Goal: Task Accomplishment & Management: Manage account settings

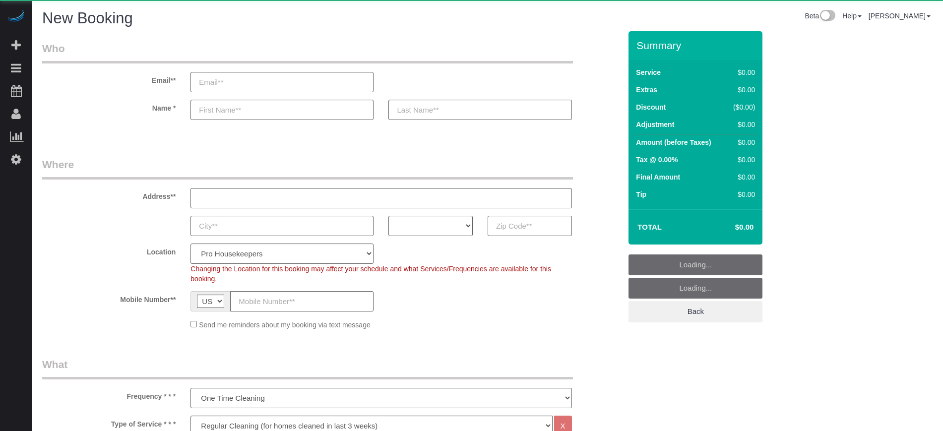
select select "4"
select select "number:9"
select select "object:1211"
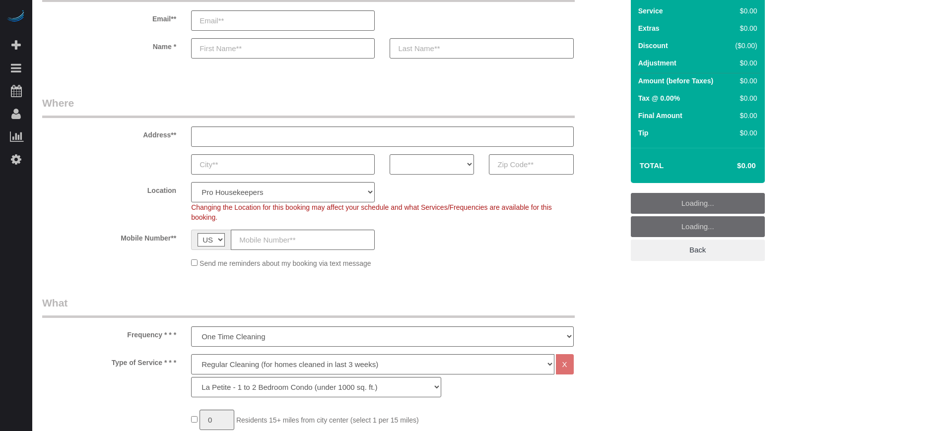
scroll to position [62, 0]
click at [453, 168] on select "AK AL AR AZ CA CO CT DC DE FL GA HI IA ID IL IN KS KY LA MA MD ME MI MN MO MS M…" at bounding box center [431, 164] width 84 height 20
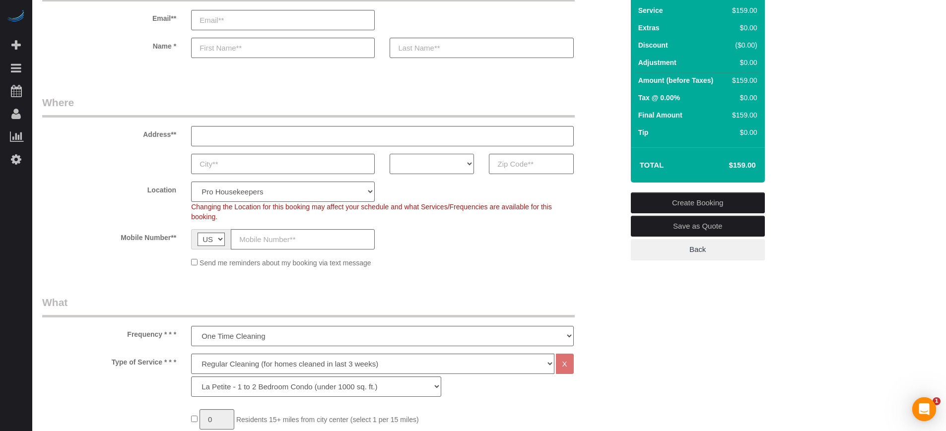
scroll to position [0, 0]
select select "NY"
click at [389, 154] on select "AK AL AR AZ CA CO CT DC DE FL GA HI IA ID IL IN KS KY LA MA MD ME MI MN MO MS M…" at bounding box center [431, 164] width 84 height 20
click at [290, 190] on select "Pro Housekeepers Atlanta Austin Boston Chicago Cincinnati Clearwater Denver Ft …" at bounding box center [283, 192] width 184 height 20
select select "6"
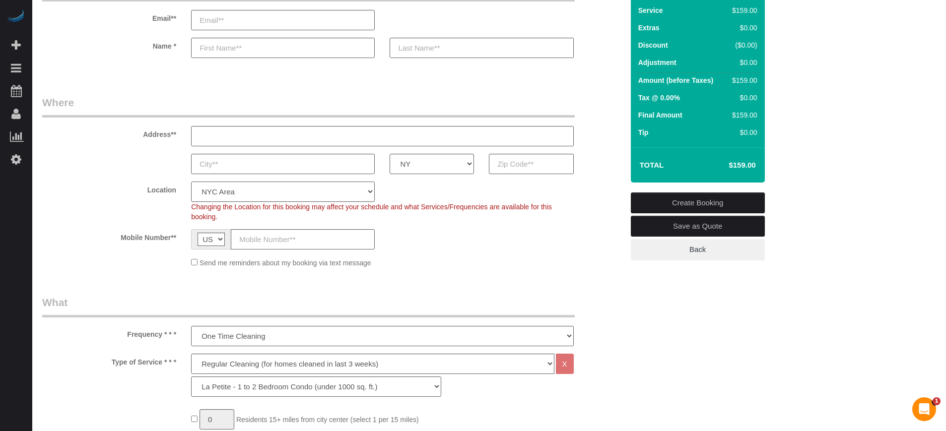
click at [191, 182] on select "Pro Housekeepers Atlanta Austin Boston Chicago Cincinnati Clearwater Denver Ft …" at bounding box center [283, 192] width 184 height 20
select select "object:1220"
select select "204"
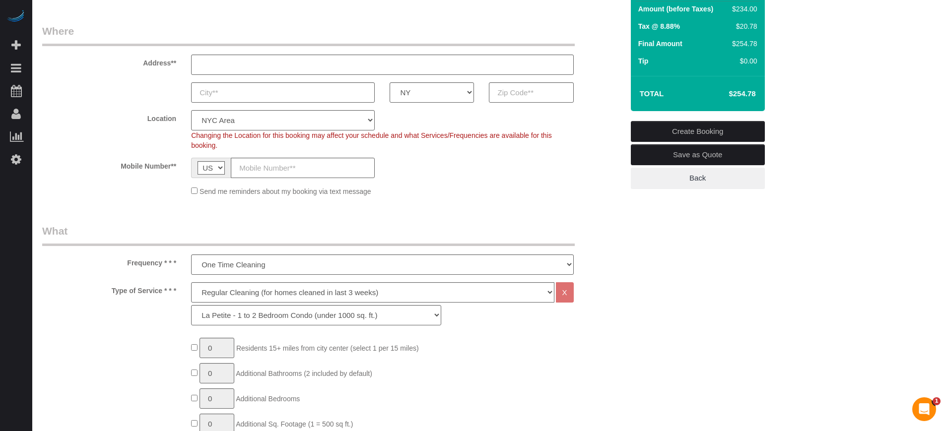
scroll to position [62, 0]
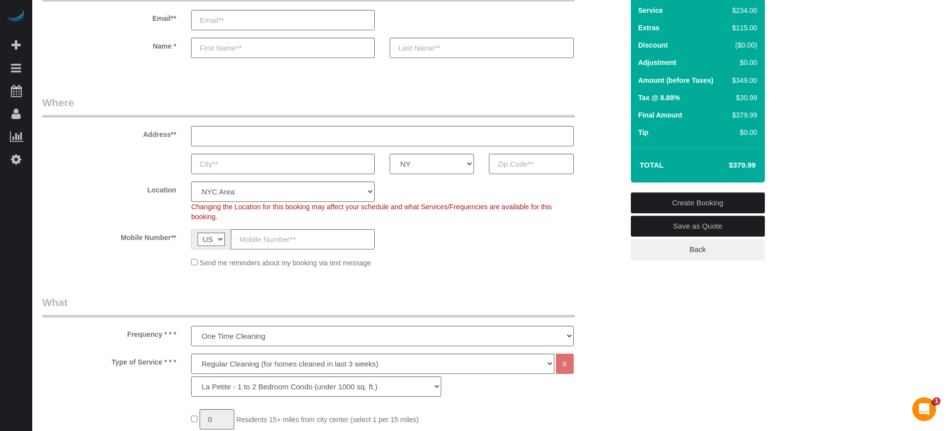
click at [732, 164] on h4 "$379.99" at bounding box center [727, 165] width 57 height 8
copy div "$379.99 Create Booking Save as Quote Back"
click at [843, 227] on div "Summary Service $234.00 Extras $115.00 Discount ($0.00) Adjustment $0.00 Amount…" at bounding box center [734, 124] width 223 height 311
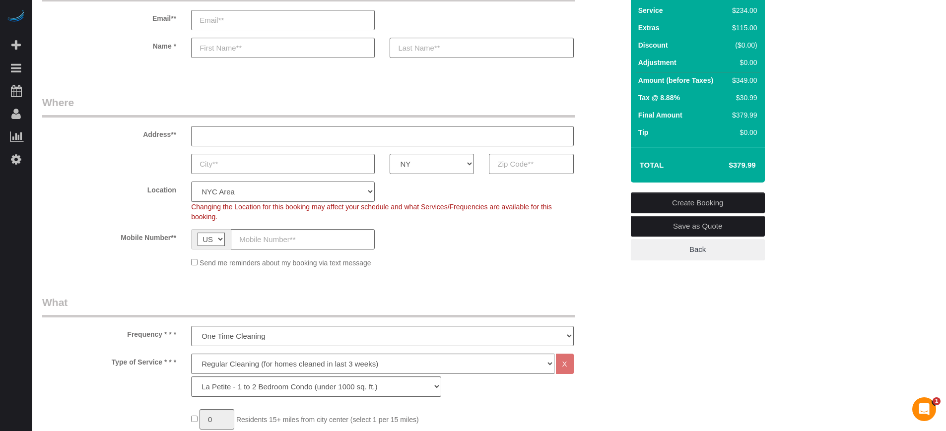
click at [250, 192] on select "Pro Housekeepers Atlanta Austin Boston Chicago Cincinnati Clearwater Denver Ft …" at bounding box center [283, 192] width 184 height 20
select select "1"
click at [191, 182] on select "Pro Housekeepers Atlanta Austin Boston Chicago Cincinnati Clearwater Denver Ft …" at bounding box center [283, 192] width 184 height 20
select select "object:1355"
select select "87"
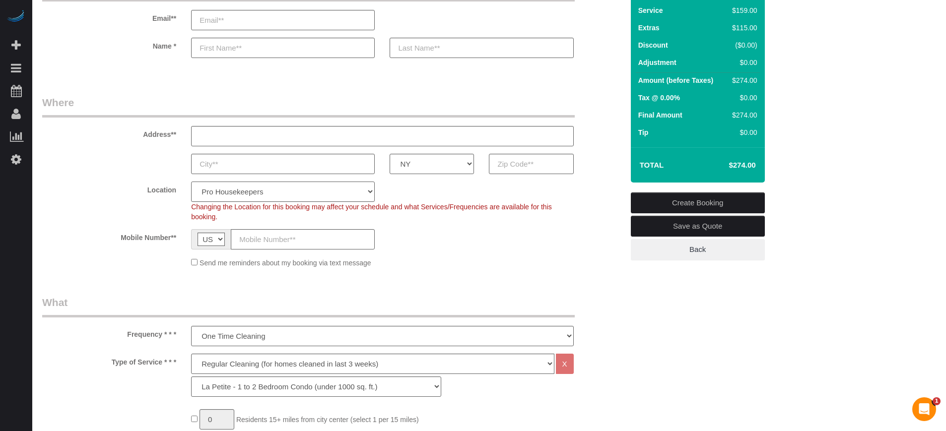
click at [292, 195] on select "Pro Housekeepers Atlanta Austin Boston Chicago Cincinnati Clearwater Denver Ft …" at bounding box center [283, 192] width 184 height 20
click at [152, 163] on div "AK AL AR AZ CA CO CT DC DE FL GA HI IA ID IL IN KS KY LA MA MD ME MI MN MO MS M…" at bounding box center [333, 164] width 596 height 20
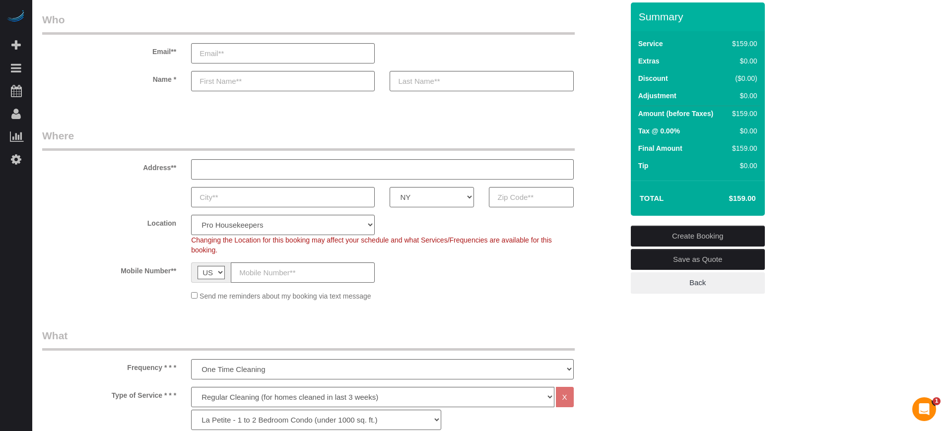
scroll to position [27, 0]
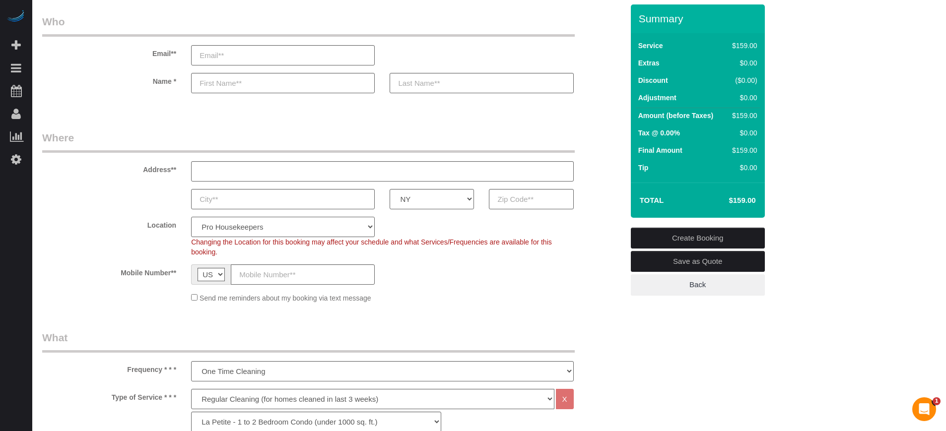
click at [267, 224] on select "Pro Housekeepers Atlanta Austin Boston Chicago Cincinnati Clearwater Denver Ft …" at bounding box center [283, 227] width 184 height 20
select select "6"
click at [191, 217] on select "Pro Housekeepers Atlanta Austin Boston Chicago Cincinnati Clearwater Denver Ft …" at bounding box center [283, 227] width 184 height 20
select select "object:1940"
select select "204"
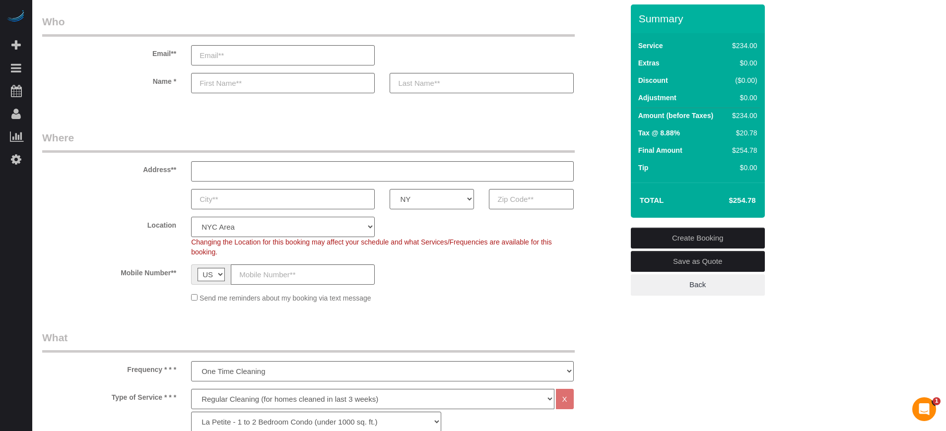
click at [279, 229] on select "Pro Housekeepers Atlanta Austin Boston Chicago Cincinnati Clearwater Denver Ft …" at bounding box center [283, 227] width 184 height 20
select select "1"
click at [191, 217] on select "Pro Housekeepers Atlanta Austin Boston Chicago Cincinnati Clearwater Denver Ft …" at bounding box center [283, 227] width 184 height 20
select select "object:2072"
select select "87"
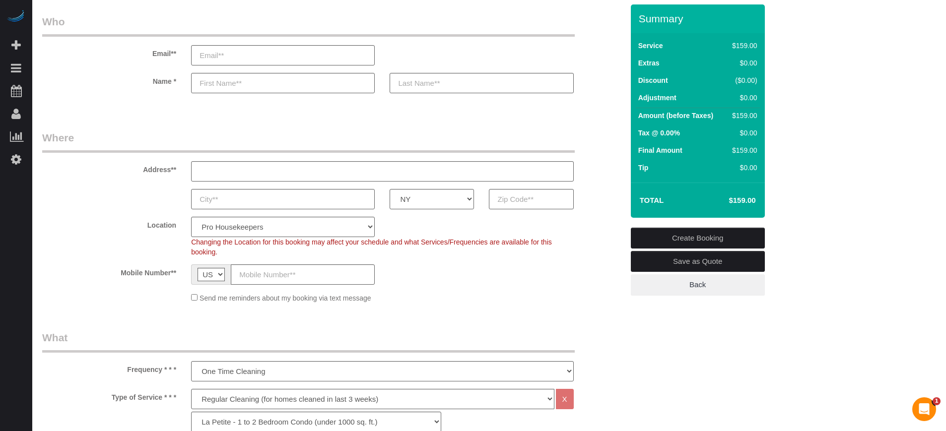
click at [355, 226] on select "Pro Housekeepers Atlanta Austin Boston Chicago Cincinnati Clearwater Denver Ft …" at bounding box center [283, 227] width 184 height 20
select select "6"
click at [191, 217] on select "Pro Housekeepers Atlanta Austin Boston Chicago Cincinnati Clearwater Denver Ft …" at bounding box center [283, 227] width 184 height 20
select select "object:2654"
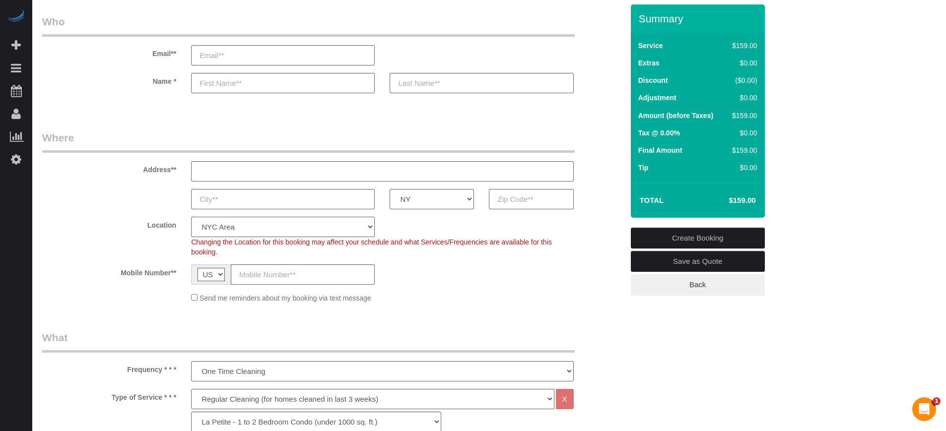
select select "204"
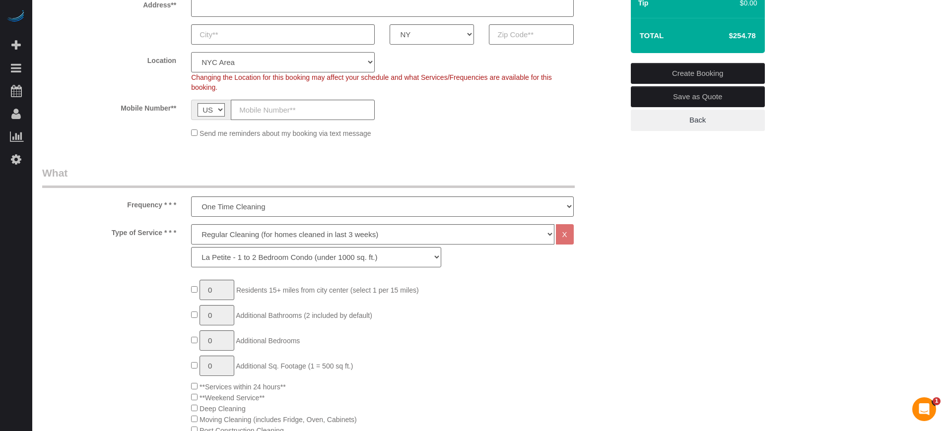
scroll to position [213, 0]
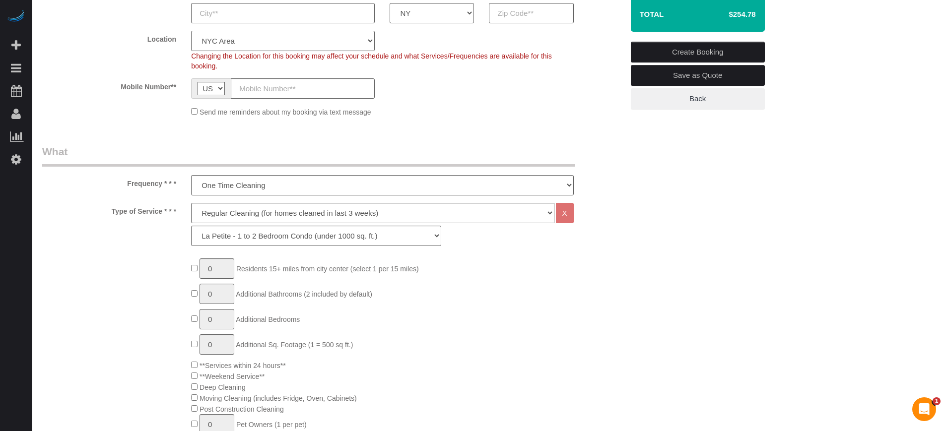
click at [250, 37] on select "Pro Housekeepers Atlanta Austin Boston Chicago Cincinnati Clearwater Denver Ft …" at bounding box center [283, 41] width 184 height 20
click at [247, 50] on select "Pro Housekeepers Atlanta Austin Boston Chicago Cincinnati Clearwater Denver Ft …" at bounding box center [283, 41] width 184 height 20
click at [246, 37] on select "Pro Housekeepers Atlanta Austin Boston Chicago Cincinnati Clearwater Denver Ft …" at bounding box center [283, 41] width 184 height 20
select select "1"
click at [191, 31] on select "Pro Housekeepers Atlanta Austin Boston Chicago Cincinnati Clearwater Denver Ft …" at bounding box center [283, 41] width 184 height 20
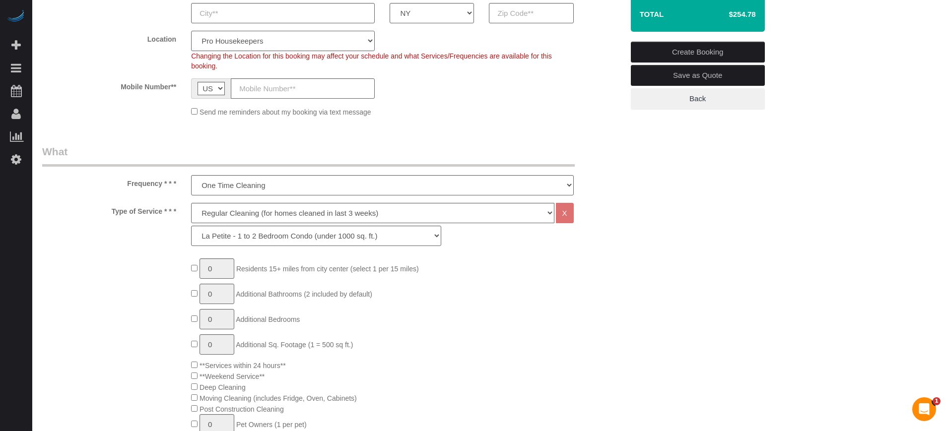
select select "object:2786"
select select "87"
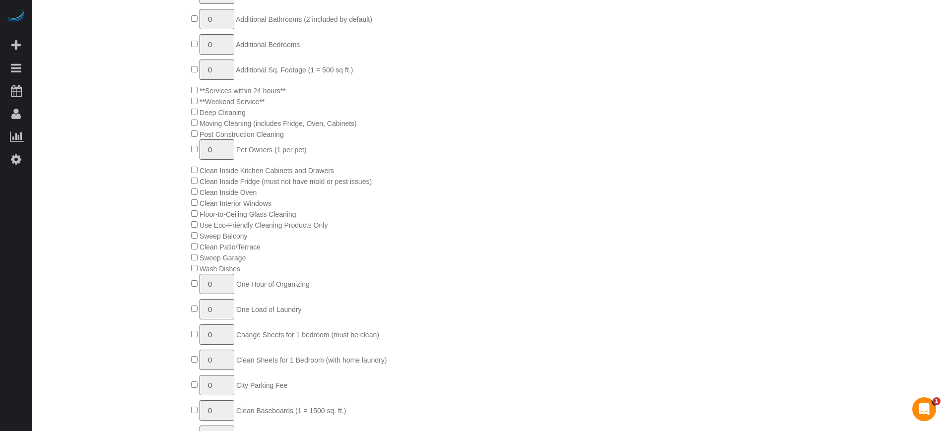
scroll to position [434, 0]
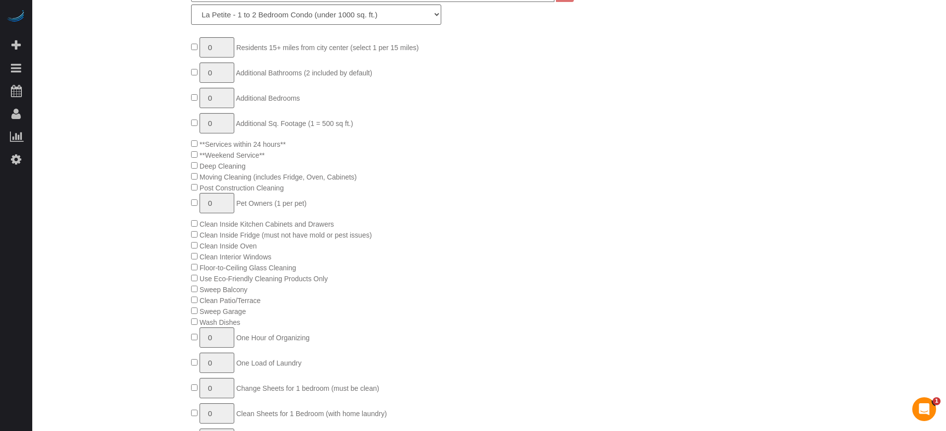
click at [193, 230] on div "0 Residents 15+ miles from city center (select 1 per 15 miles) 0 Additional Bat…" at bounding box center [407, 283] width 447 height 493
click at [193, 237] on span "Clean Inside Fridge (must not have mold or pest issues)" at bounding box center [281, 235] width 181 height 8
click at [171, 244] on div "0 Residents 15+ miles from city center (select 1 per 15 miles) 0 Additional Bat…" at bounding box center [333, 283] width 596 height 493
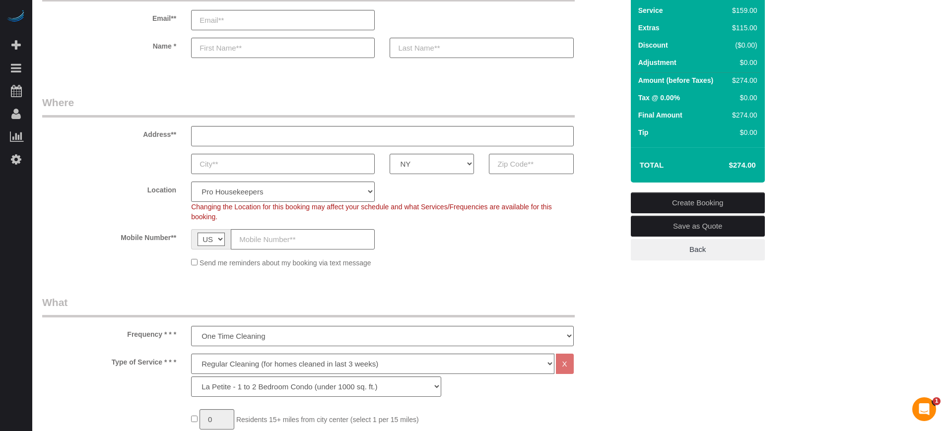
scroll to position [0, 0]
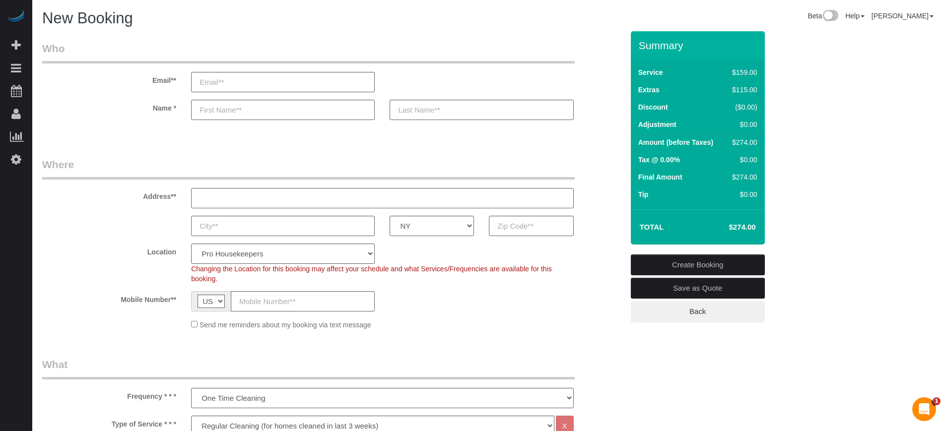
click at [735, 229] on h4 "$274.00" at bounding box center [727, 227] width 57 height 8
copy div "$274.00 Create Booking Save as Quote Back"
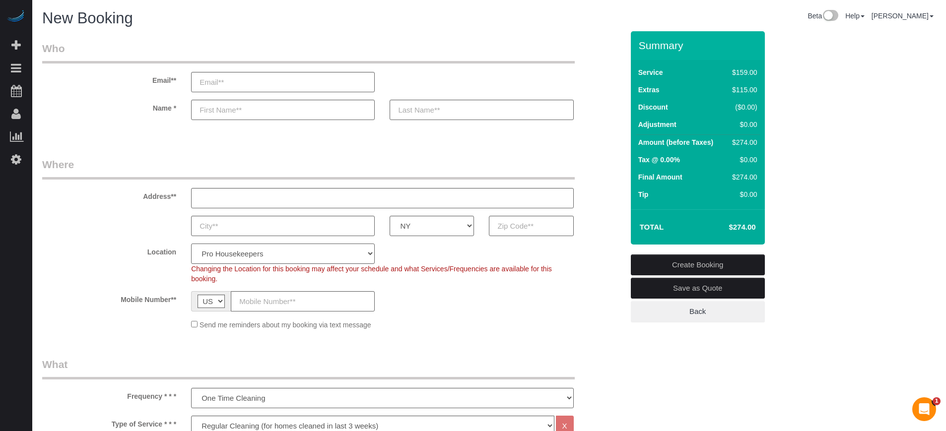
click at [251, 259] on select "Pro Housekeepers Atlanta Austin Boston Chicago Cincinnati Clearwater Denver Ft …" at bounding box center [283, 254] width 184 height 20
select select "6"
click at [191, 244] on select "Pro Housekeepers Atlanta Austin Boston Chicago Cincinnati Clearwater Denver Ft …" at bounding box center [283, 254] width 184 height 20
select select "object:3371"
select select "204"
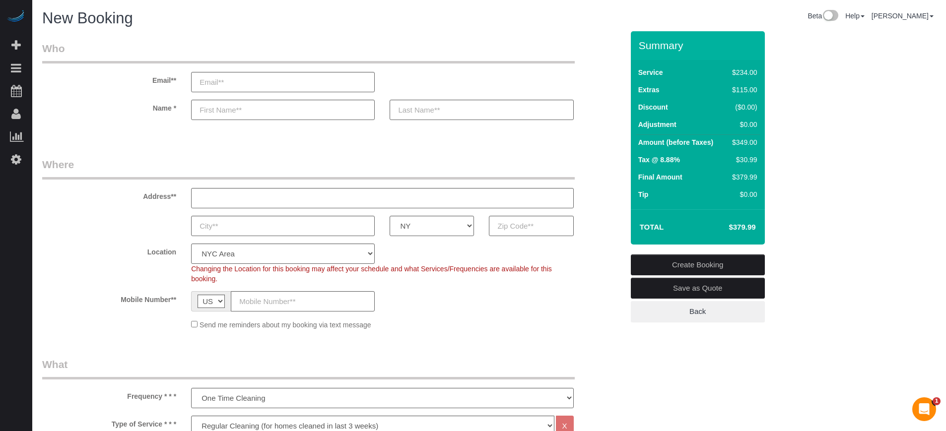
click at [733, 224] on h4 "$379.99" at bounding box center [727, 227] width 57 height 8
copy div "$379.99 Create Booking Save as Quote Back"
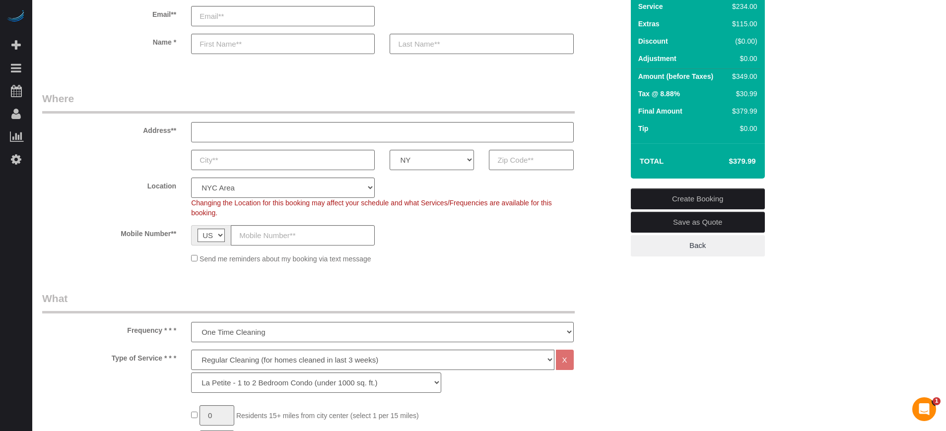
scroll to position [23, 0]
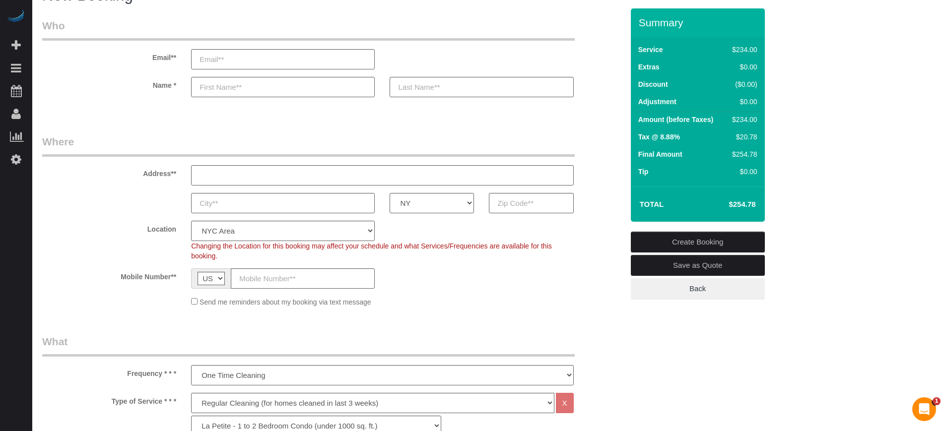
click at [738, 204] on h4 "$254.78" at bounding box center [727, 204] width 57 height 8
copy div "$254.78 Create Booking Save as Quote Back"
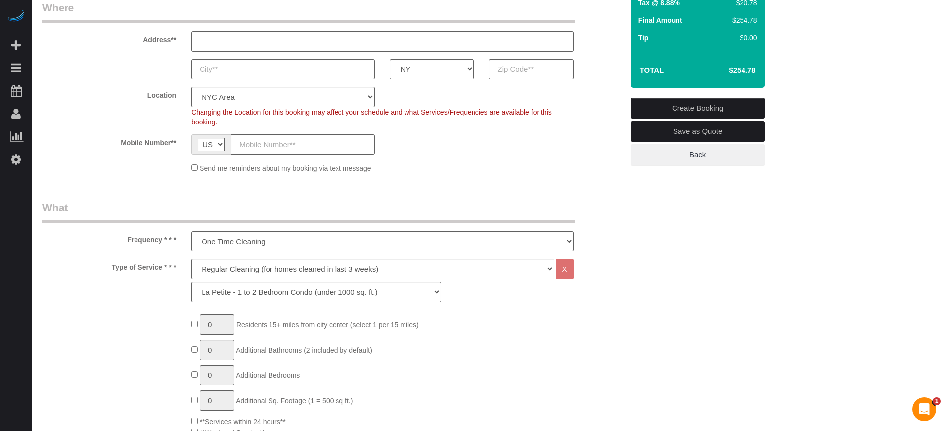
scroll to position [100, 0]
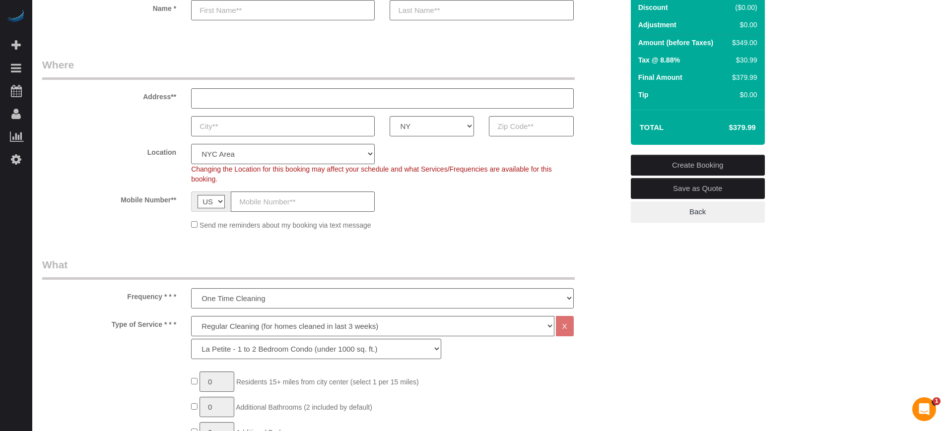
click at [742, 129] on h4 "$379.99" at bounding box center [727, 128] width 57 height 8
copy div "$379.99 Create Booking Save as Quote Back"
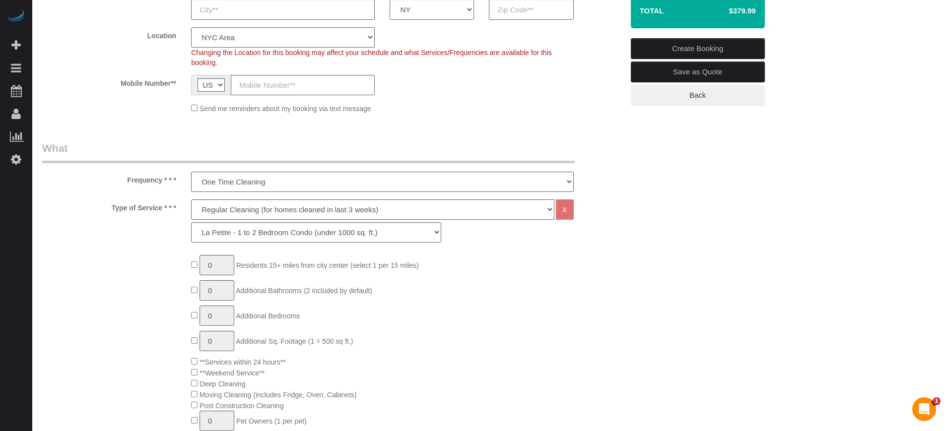
scroll to position [141, 0]
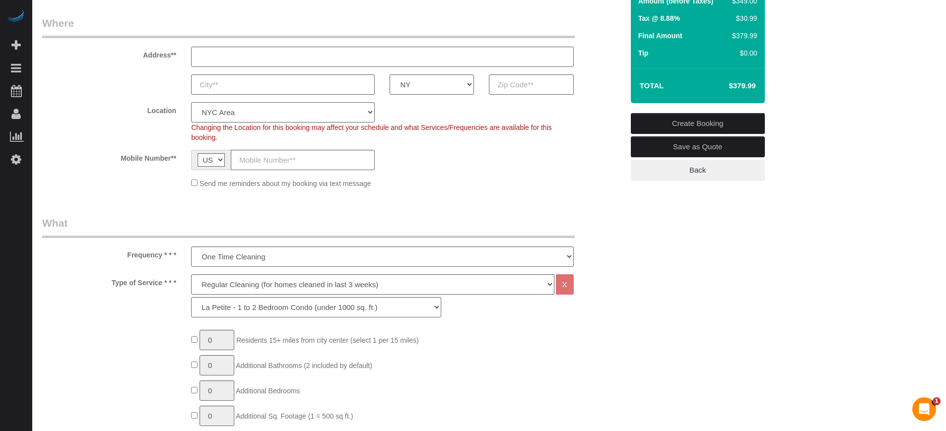
click at [266, 121] on select "Pro Housekeepers Atlanta Austin Boston Chicago Cincinnati Clearwater Denver Ft …" at bounding box center [283, 112] width 184 height 20
select select "1"
click at [191, 102] on select "Pro Housekeepers Atlanta Austin Boston Chicago Cincinnati Clearwater Denver Ft …" at bounding box center [283, 112] width 184 height 20
select select "object:3506"
select select "87"
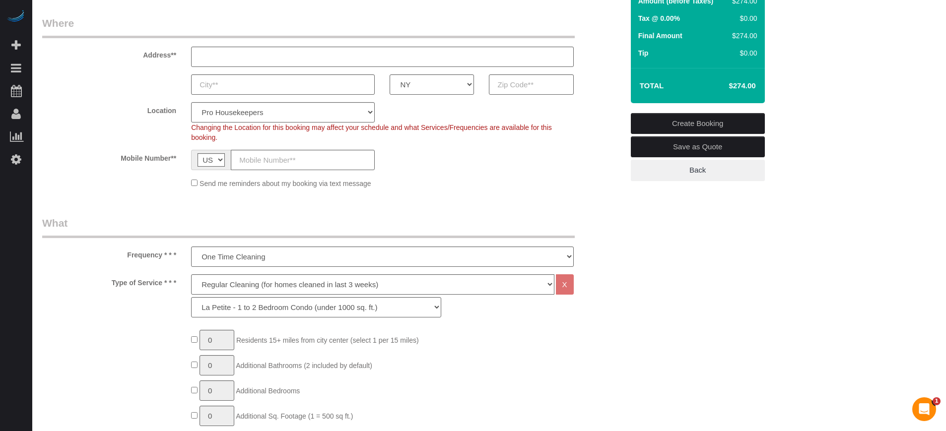
click at [731, 87] on h4 "$274.00" at bounding box center [727, 86] width 57 height 8
copy div "$274.00 Create Booking Save as Quote Back"
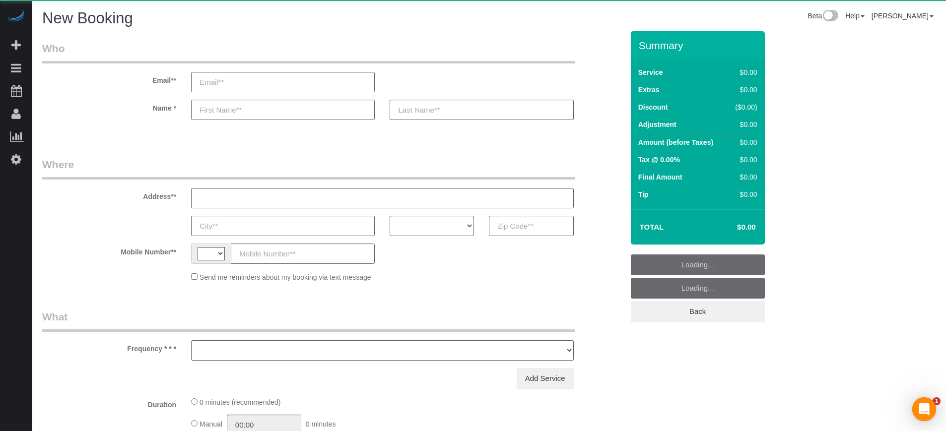
select select "string:[GEOGRAPHIC_DATA]"
select select "object:1211"
select select "4"
select select "number:9"
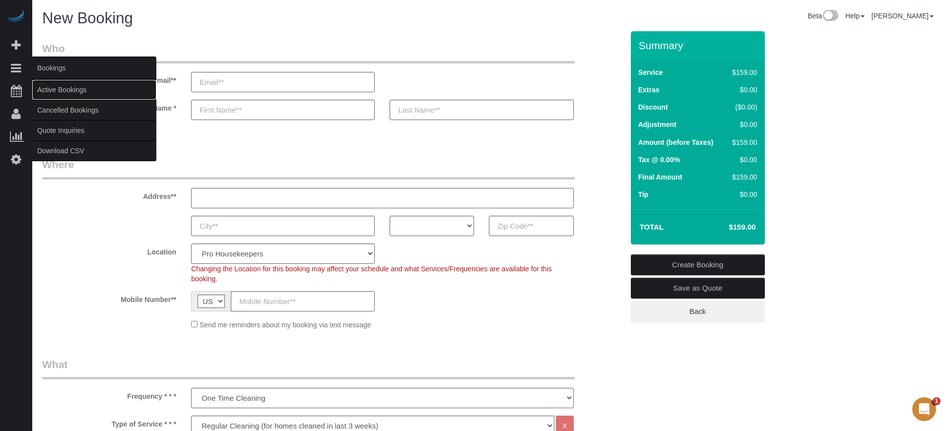
click at [54, 88] on link "Active Bookings" at bounding box center [94, 90] width 124 height 20
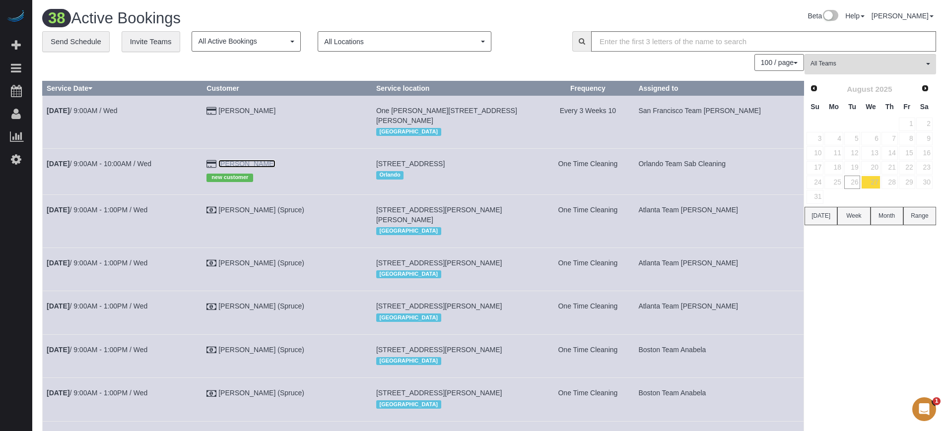
click at [258, 160] on link "[PERSON_NAME]" at bounding box center [246, 164] width 57 height 8
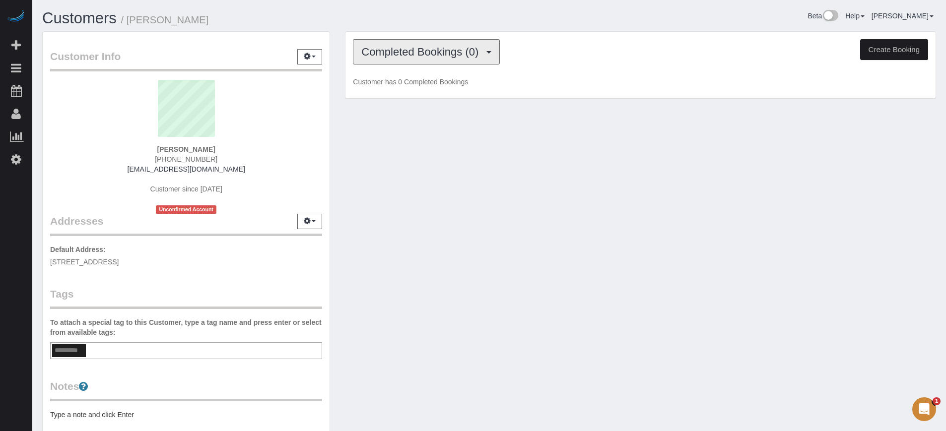
click at [414, 43] on button "Completed Bookings (0)" at bounding box center [426, 51] width 147 height 25
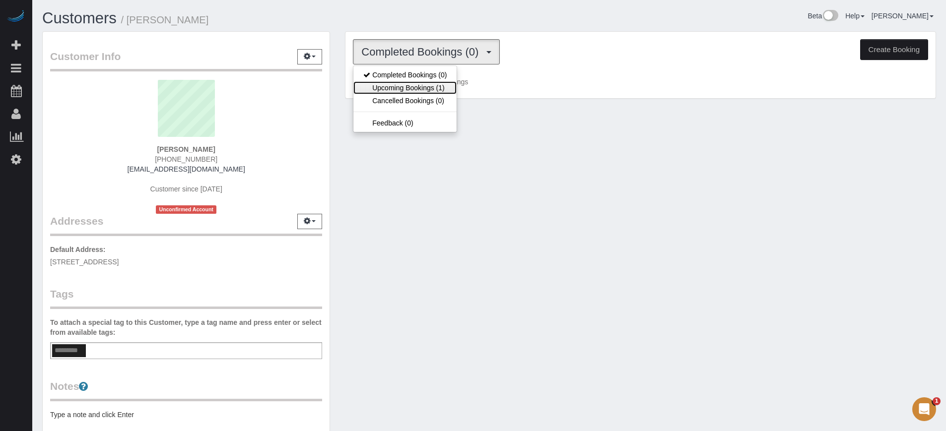
click at [402, 89] on link "Upcoming Bookings (1)" at bounding box center [404, 87] width 103 height 13
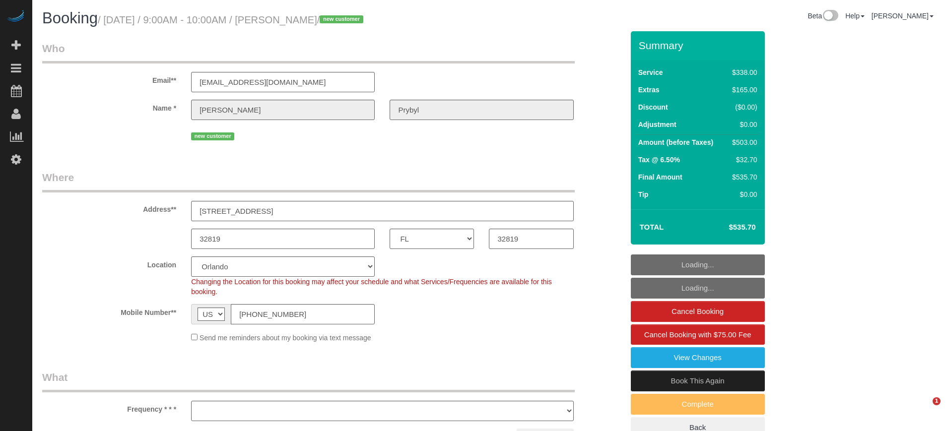
select select "FL"
select select "object:631"
select select "5"
select select "number:9"
